Goal: Use online tool/utility: Use online tool/utility

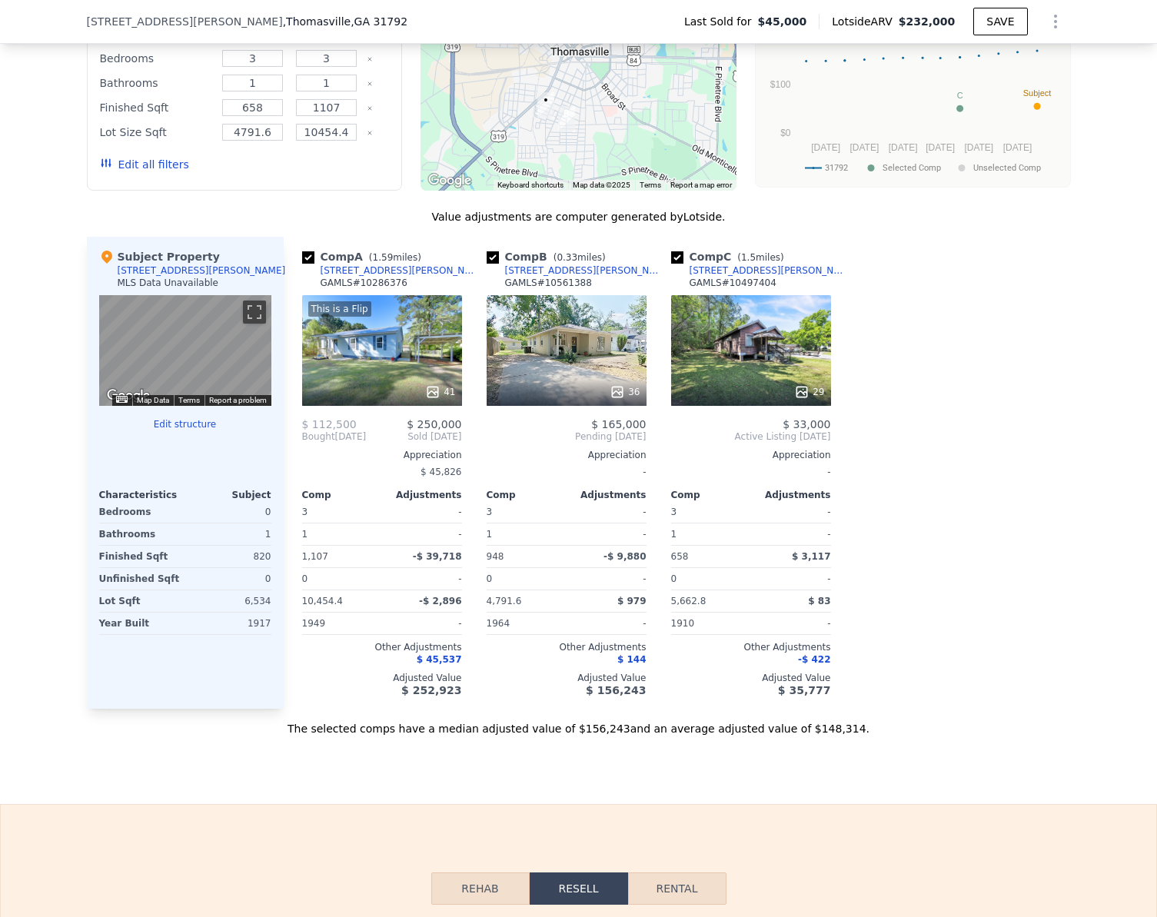
scroll to position [1840, 0]
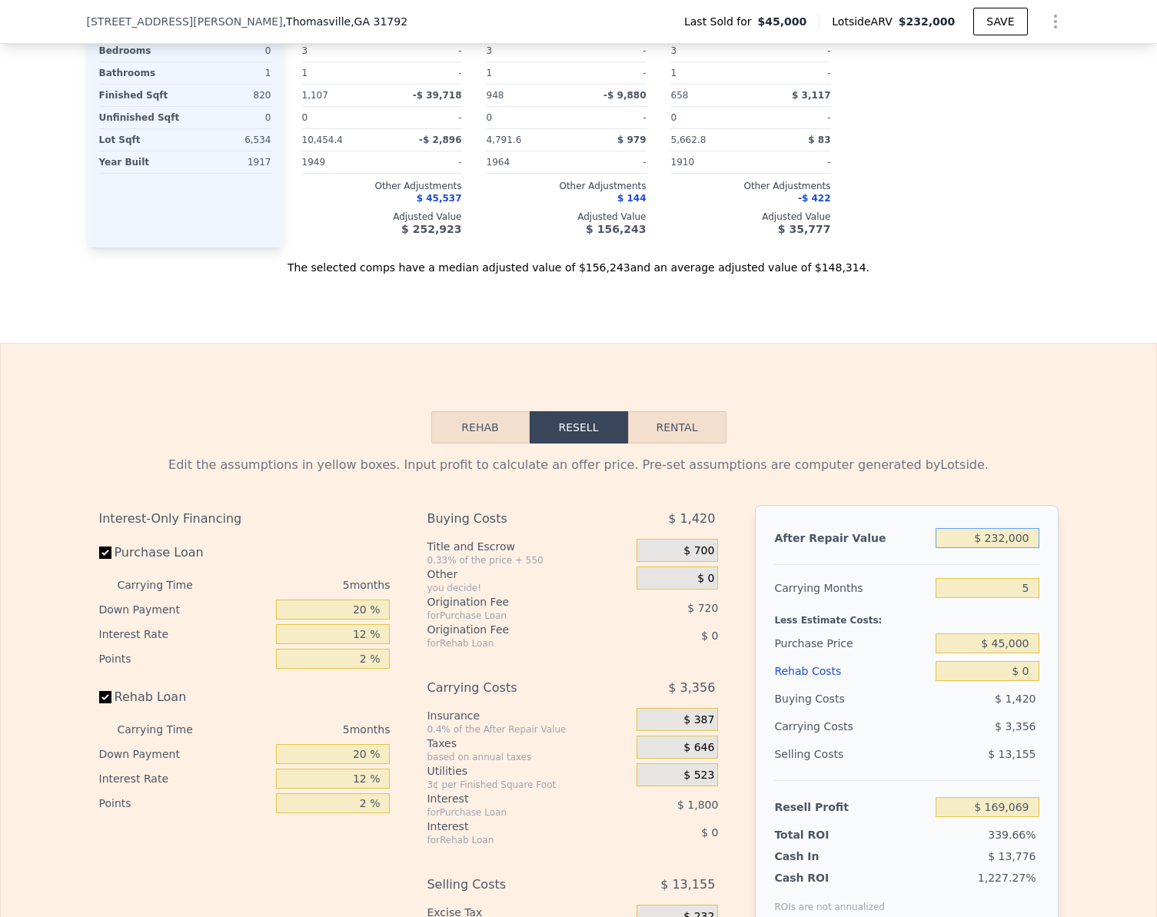
click at [1028, 544] on input "$ 232,000" at bounding box center [987, 538] width 103 height 20
type input "$ 7"
type input "-$ 49,932"
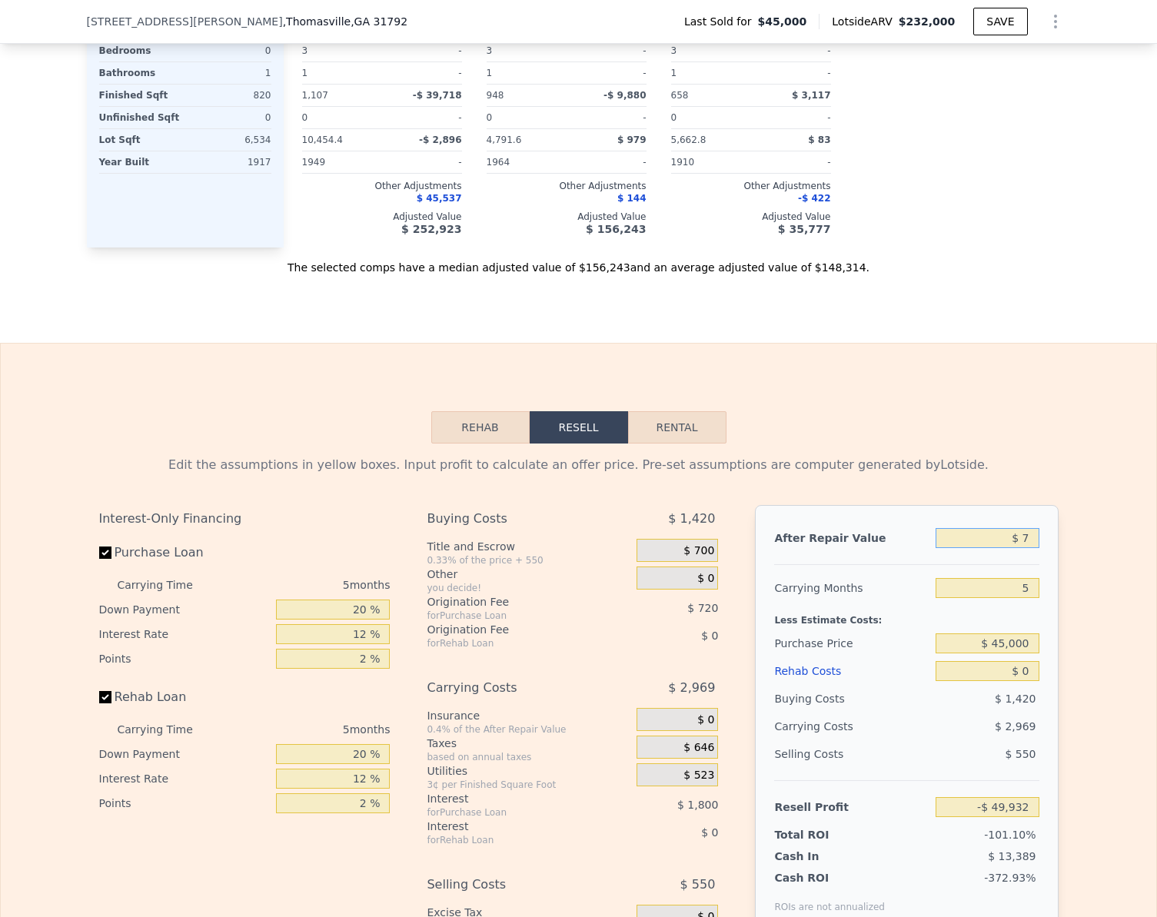
type input "$ 70"
type input "-$ 49,873"
type input "$ 7"
type input "-$ 49,932"
type input "$ 75"
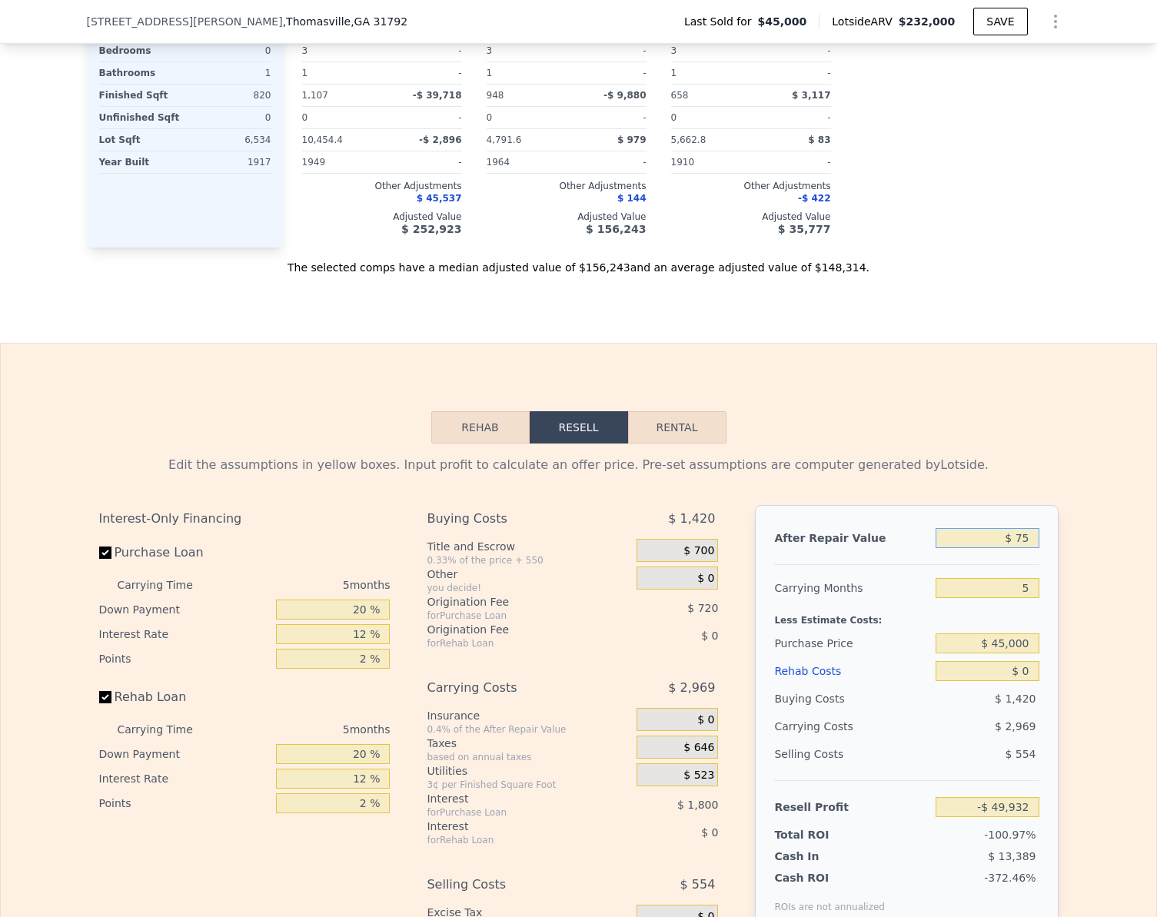
type input "-$ 49,868"
type input "$ 750"
type input "-$ 49,231"
type input "$ 7,500"
type input "-$ 42,861"
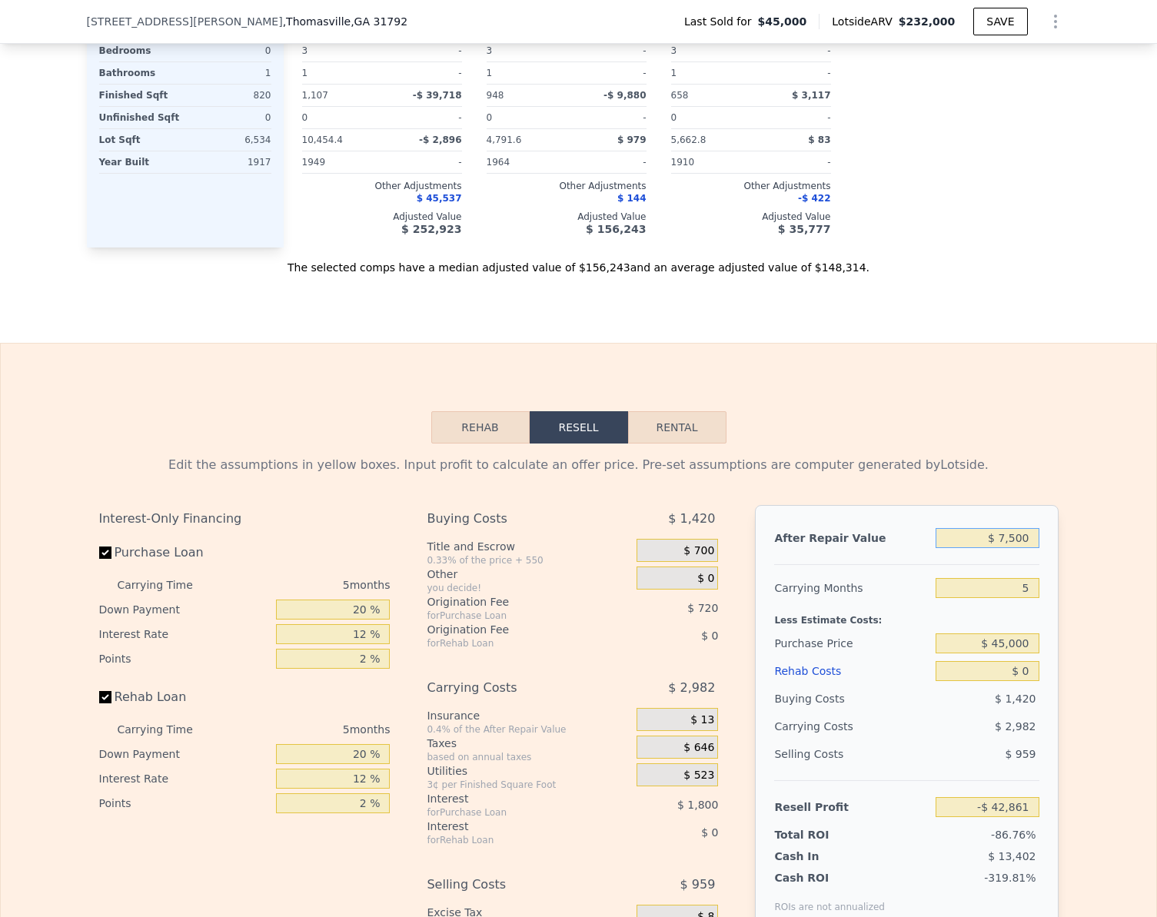
type input "$ 75,000"
type input "$ 20,861"
type input "$ 75,000"
click at [1015, 654] on input "$ 45,000" at bounding box center [987, 644] width 103 height 20
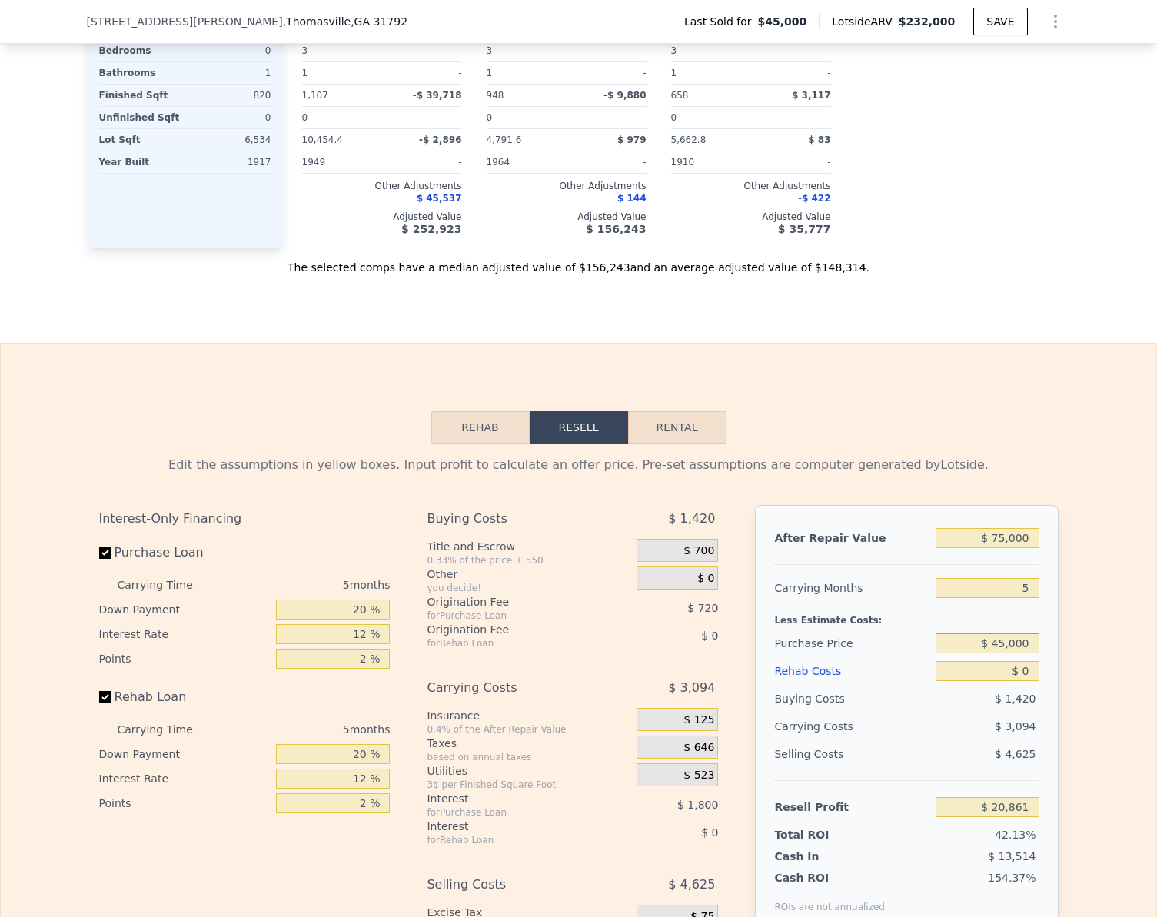
click at [1015, 654] on input "$ 45,000" at bounding box center [987, 644] width 103 height 20
type input "$ 50,000"
click at [1055, 637] on div "Edit the assumptions in yellow boxes. Input profit to calculate an offer price.…" at bounding box center [579, 730] width 984 height 572
type input "$ 15,564"
click at [101, 704] on input "Rehab Loan" at bounding box center [105, 697] width 12 height 12
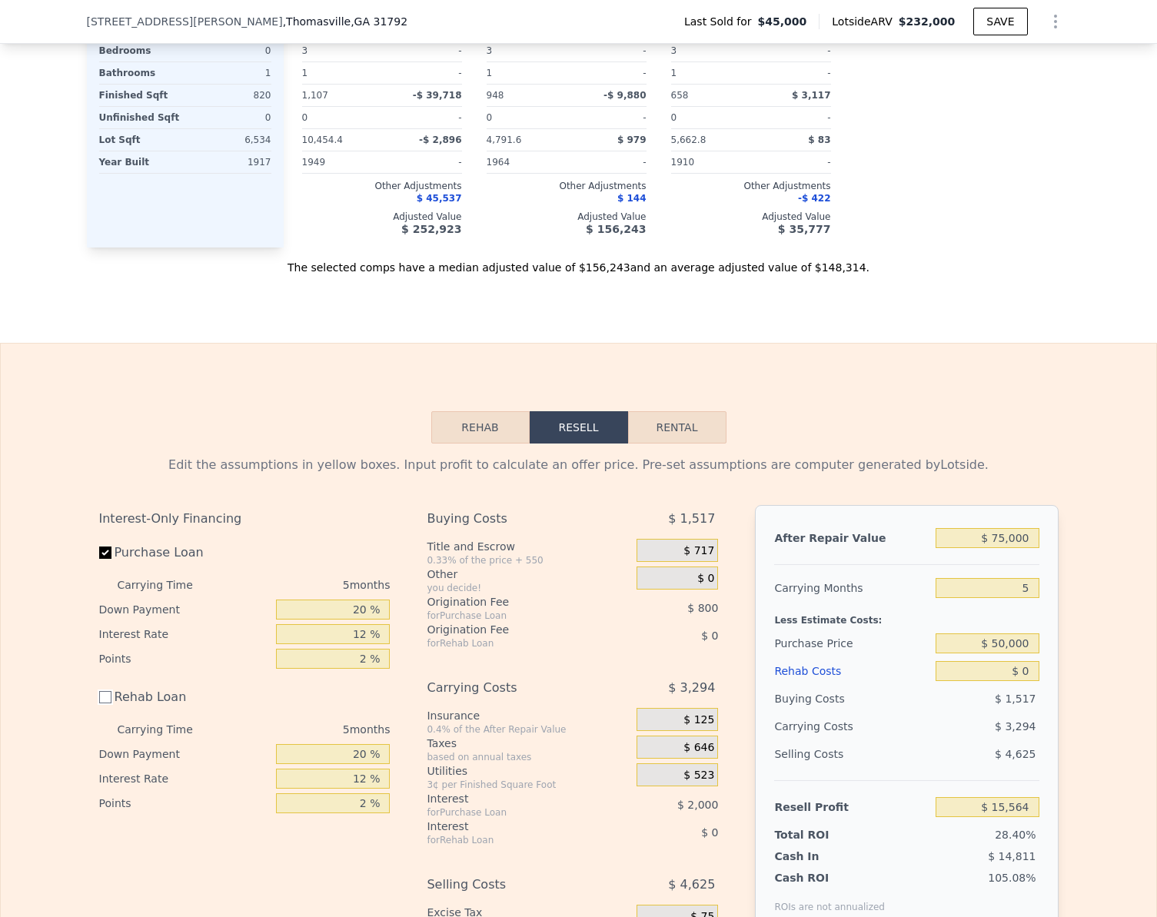
checkbox input "false"
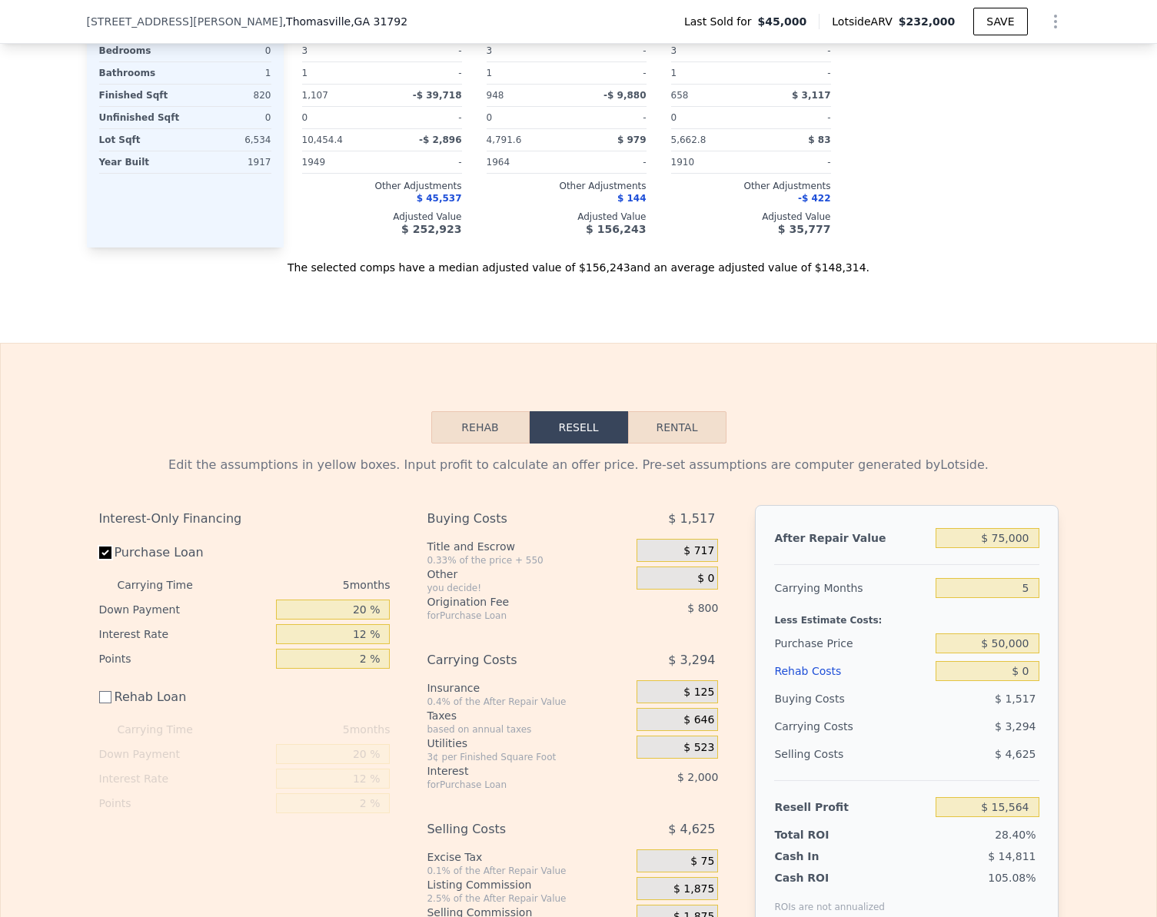
click at [99, 559] on input "Purchase Loan" at bounding box center [105, 553] width 12 height 12
checkbox input "false"
type input "$ 18,364"
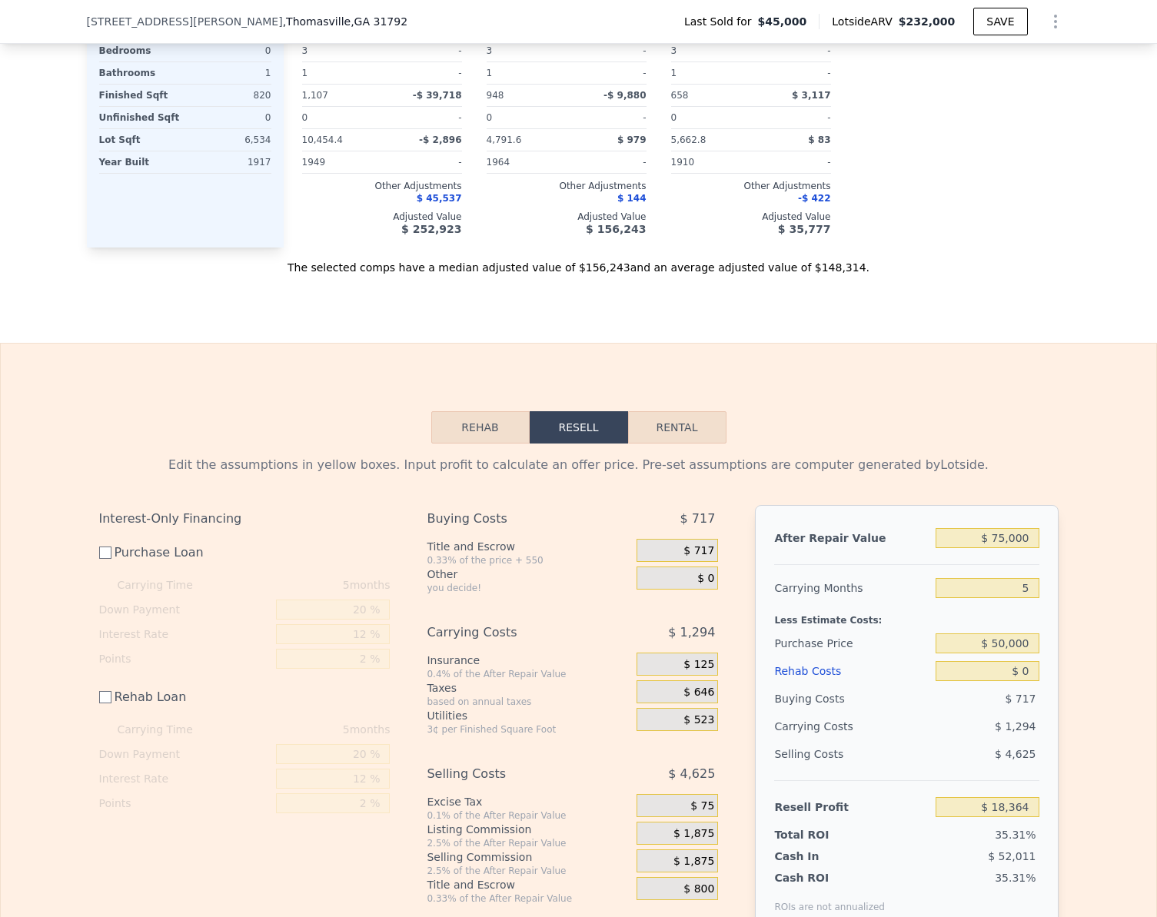
click at [1112, 731] on div "Edit the assumptions in yellow boxes. Input profit to calculate an offer price.…" at bounding box center [579, 701] width 1156 height 514
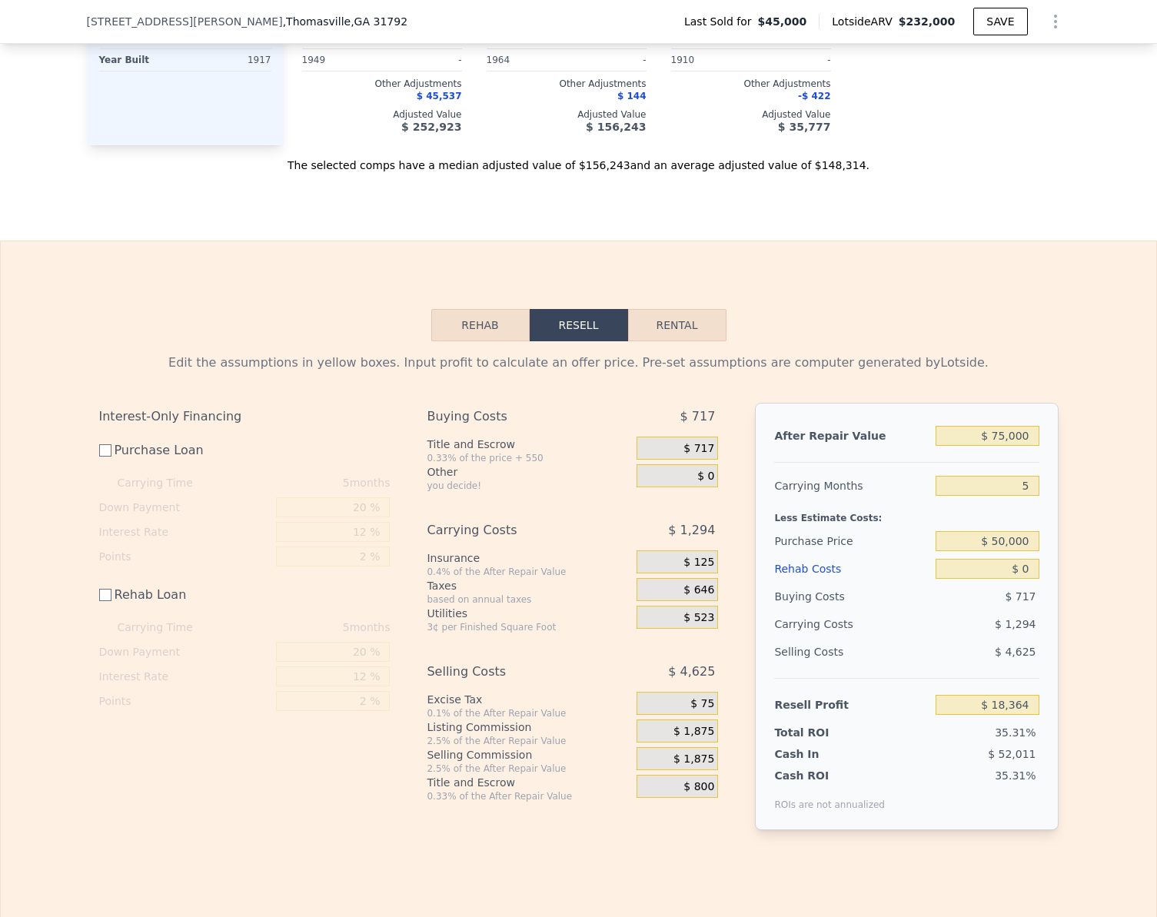
scroll to position [2071, 0]
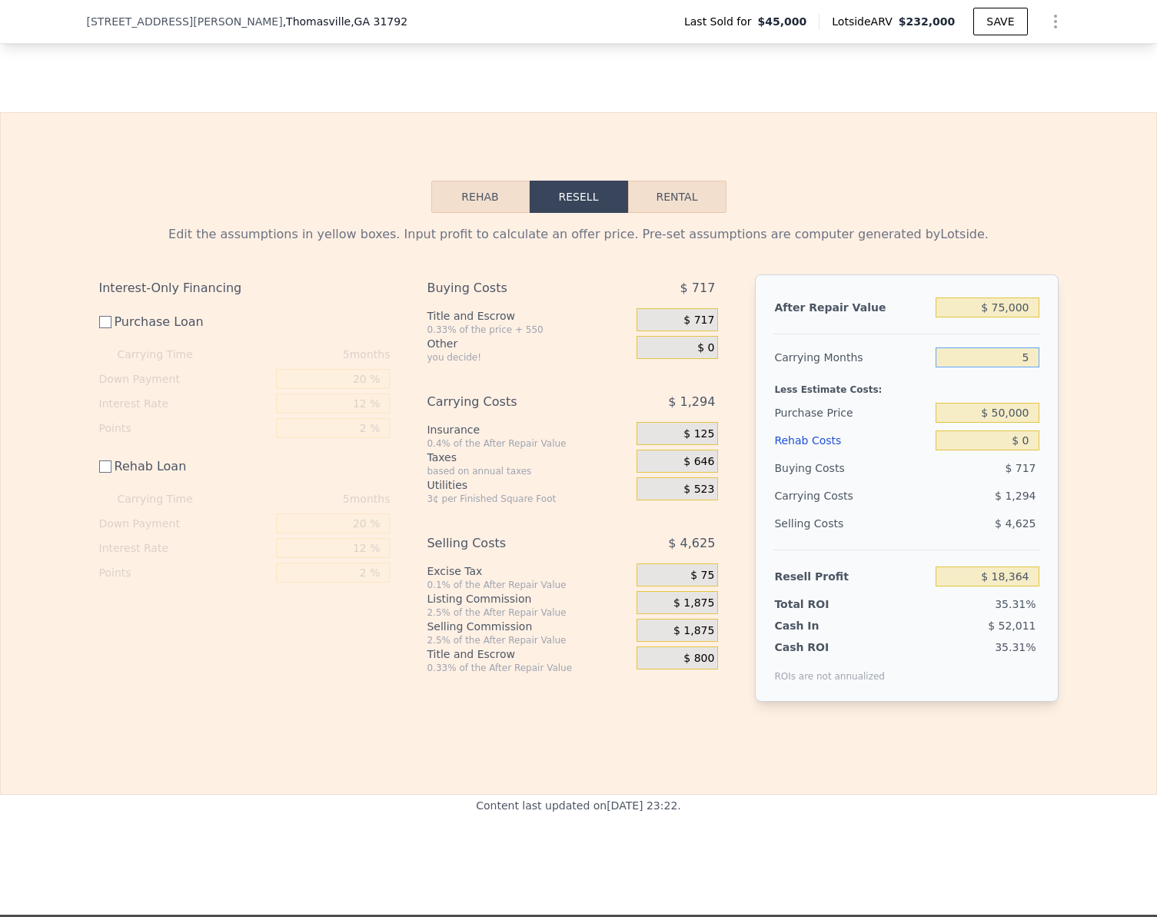
click at [1029, 367] on input "5" at bounding box center [987, 358] width 103 height 20
